Goal: Transaction & Acquisition: Book appointment/travel/reservation

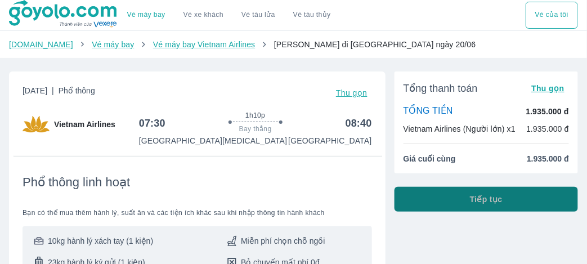
click at [497, 203] on span "Tiếp tục" at bounding box center [486, 199] width 33 height 11
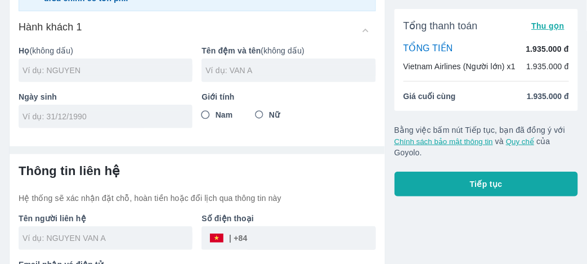
scroll to position [153, 0]
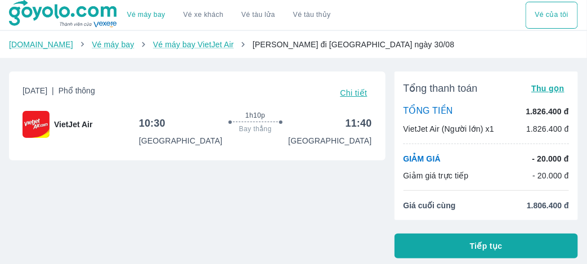
scroll to position [56, 0]
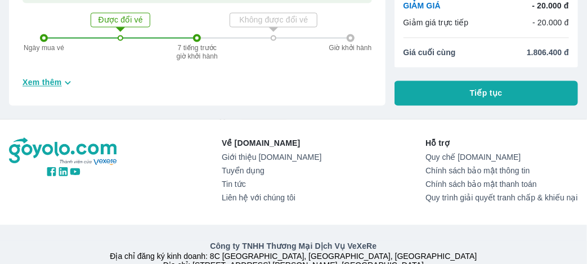
scroll to position [619, 0]
